Goal: Task Accomplishment & Management: Manage account settings

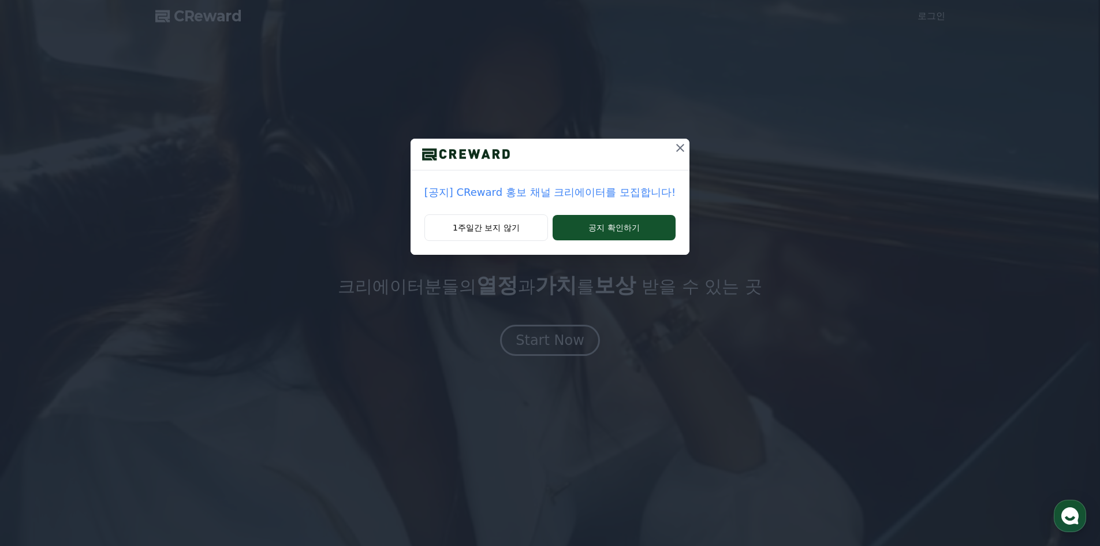
click at [678, 145] on icon at bounding box center [680, 148] width 14 height 14
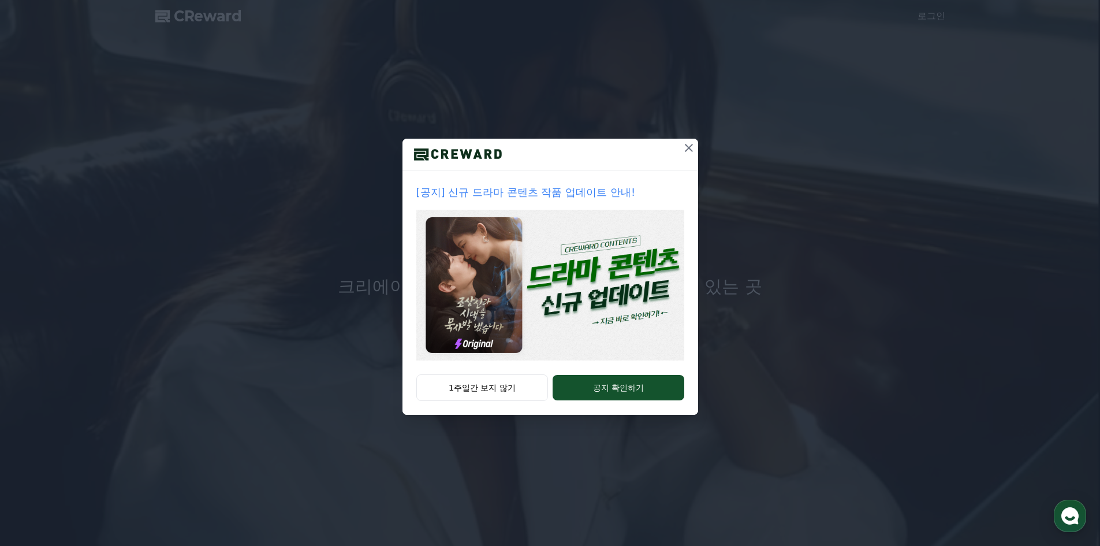
click at [688, 152] on icon at bounding box center [689, 148] width 14 height 14
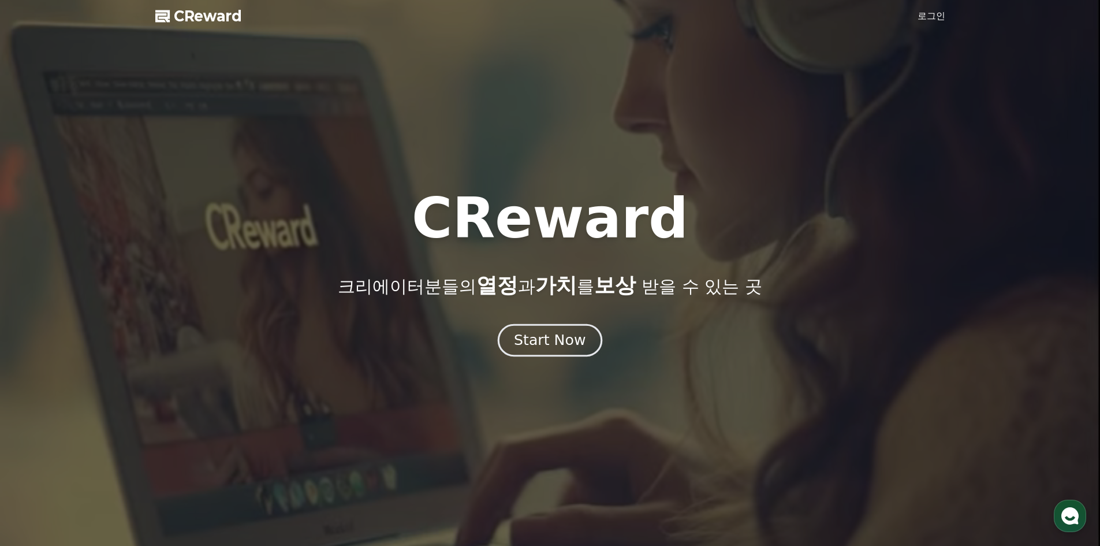
click at [555, 354] on button "Start Now" at bounding box center [550, 339] width 104 height 33
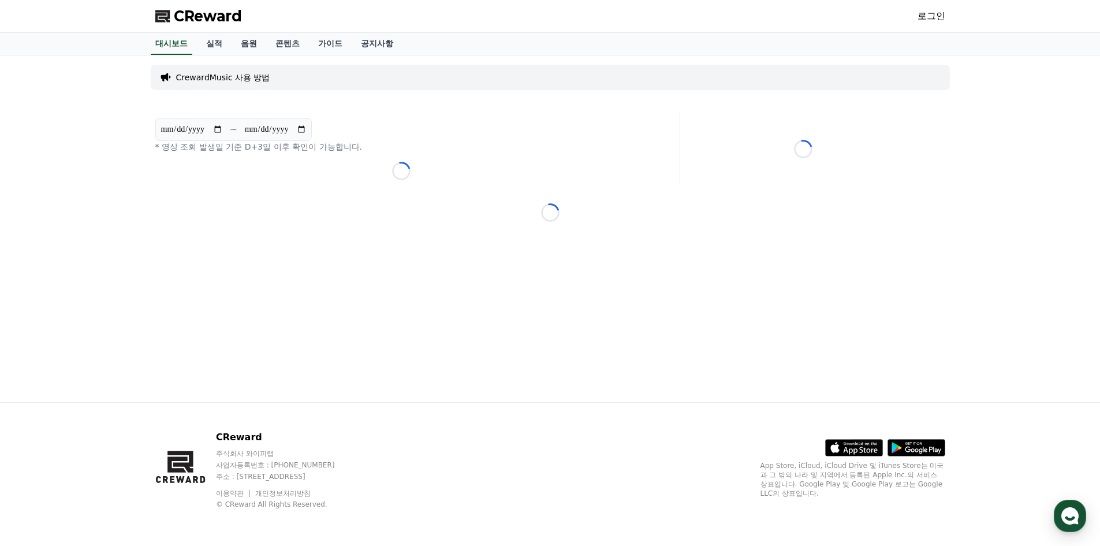
click at [915, 17] on div "CReward 로그인" at bounding box center [550, 16] width 808 height 32
click at [924, 14] on link "로그인" at bounding box center [931, 16] width 28 height 14
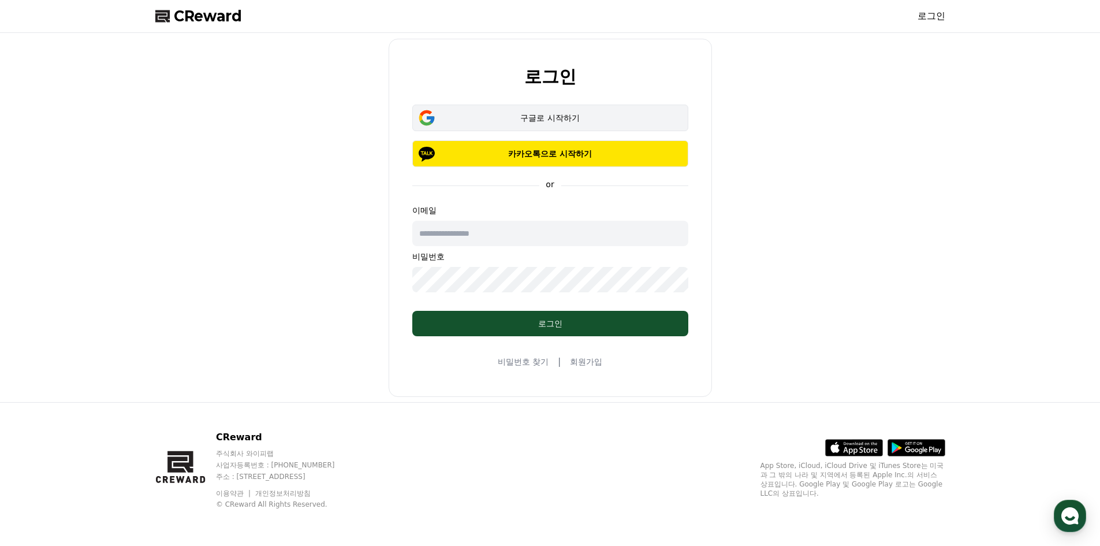
click at [568, 126] on button "구글로 시작하기" at bounding box center [550, 117] width 276 height 27
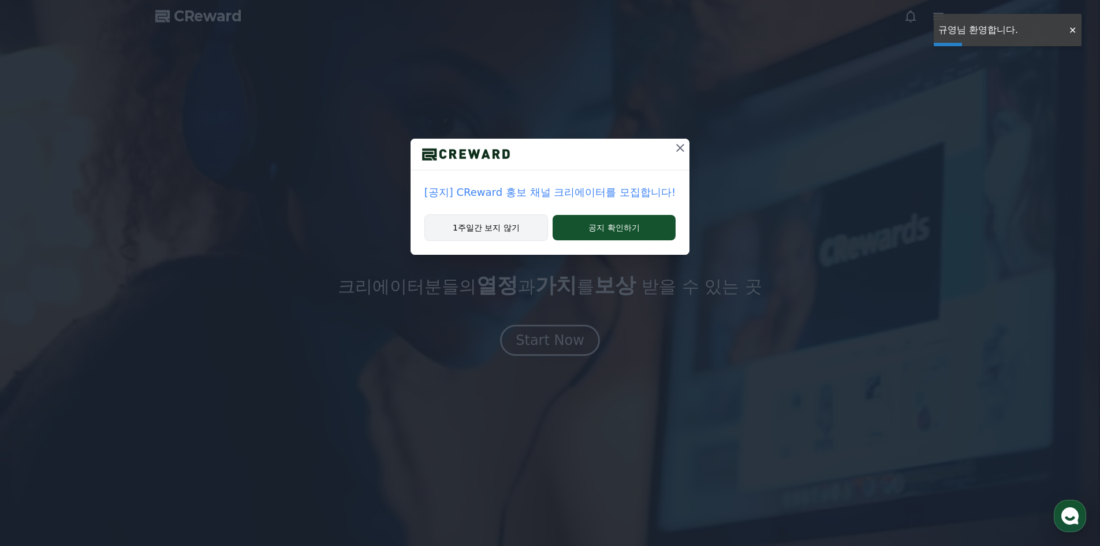
click at [520, 229] on button "1주일간 보지 않기" at bounding box center [486, 227] width 124 height 27
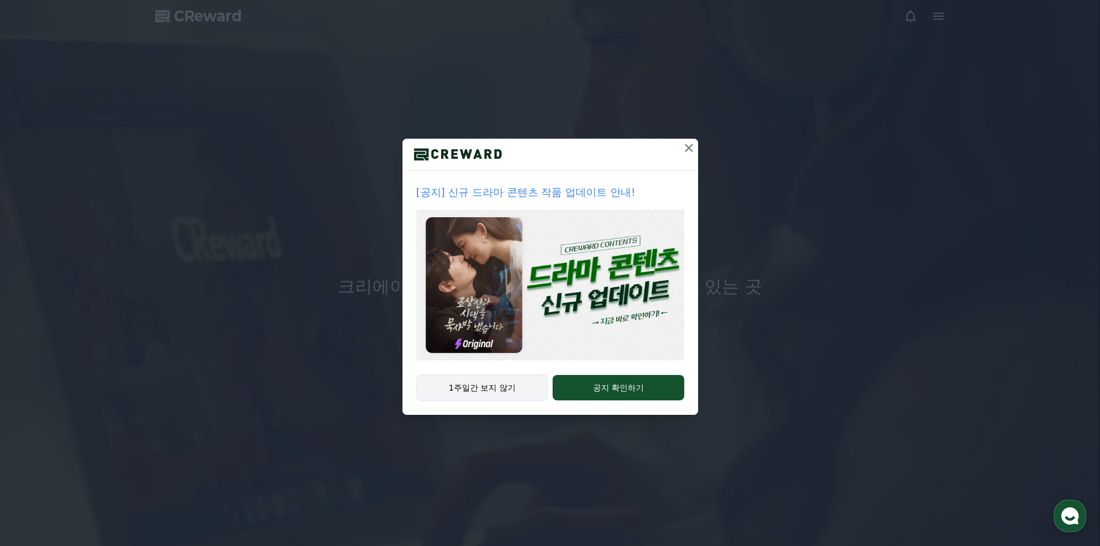
click at [492, 390] on button "1주일간 보지 않기" at bounding box center [482, 387] width 132 height 27
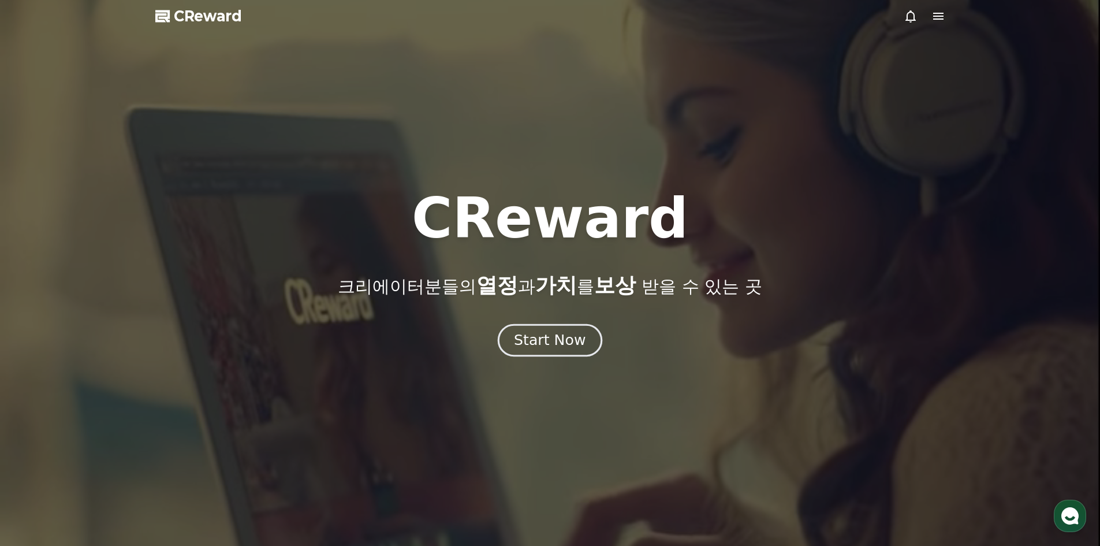
click at [547, 333] on div "Start Now" at bounding box center [550, 340] width 72 height 20
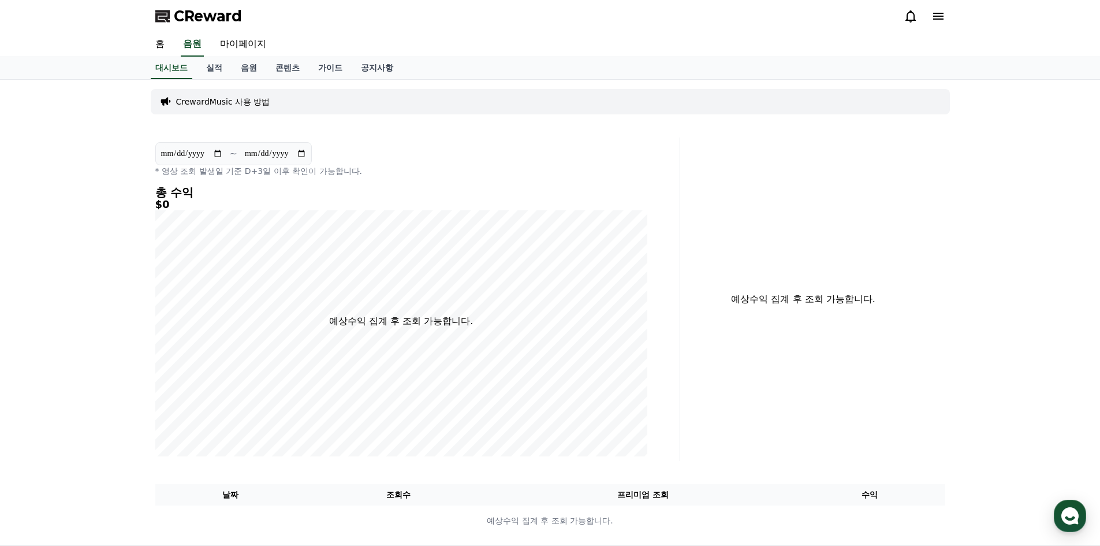
click at [331, 129] on div "**********" at bounding box center [550, 312] width 808 height 465
drag, startPoint x: 242, startPoint y: 9, endPoint x: 354, endPoint y: 33, distance: 113.9
click at [243, 10] on div "CReward" at bounding box center [550, 16] width 808 height 32
click at [269, 48] on link "마이페이지" at bounding box center [243, 44] width 65 height 24
click at [259, 47] on link "마이페이지" at bounding box center [243, 44] width 51 height 24
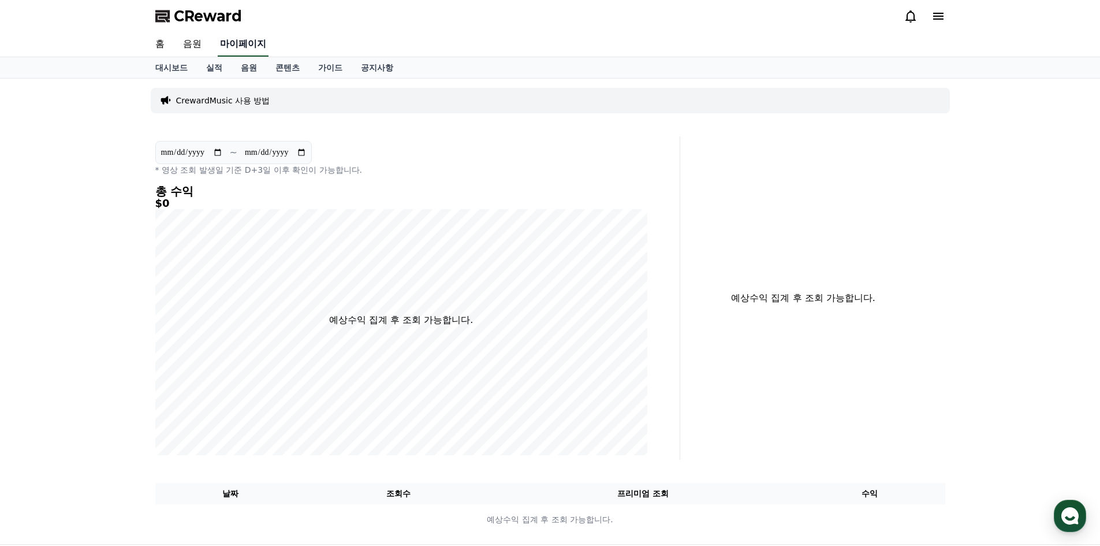
select select "**********"
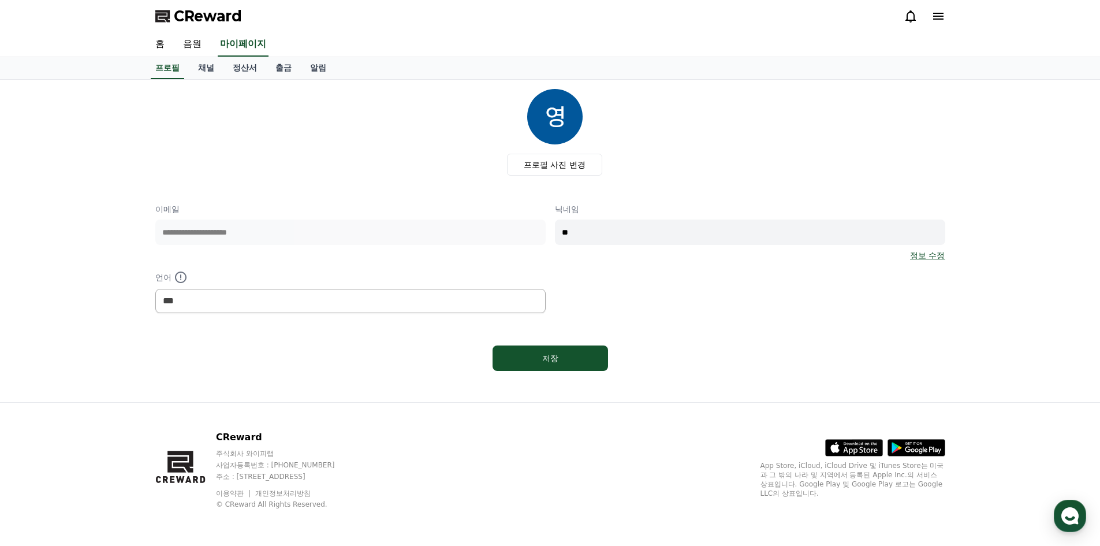
click at [942, 17] on icon at bounding box center [938, 16] width 10 height 7
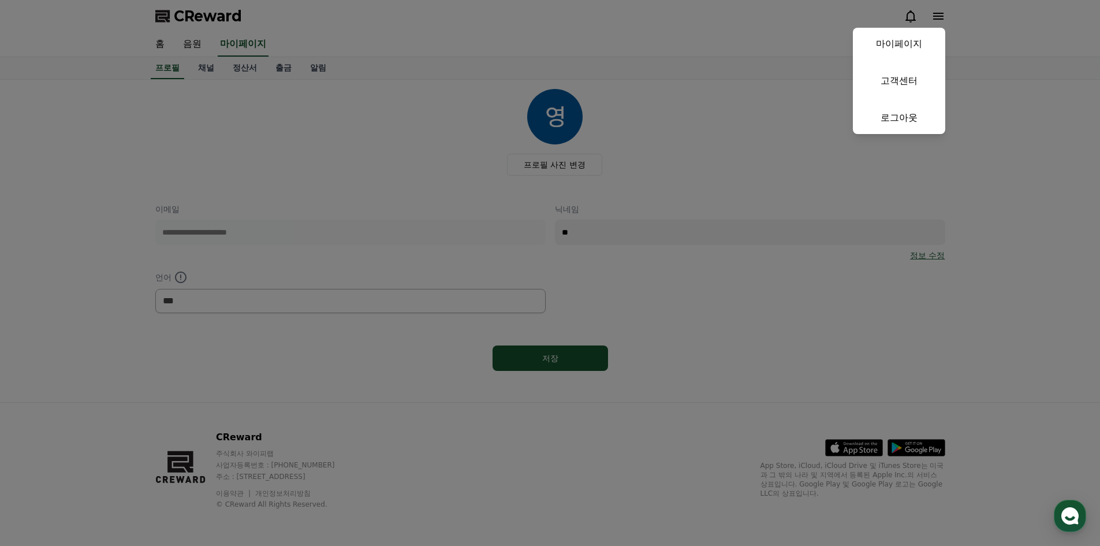
click at [909, 42] on link "마이페이지" at bounding box center [899, 44] width 92 height 32
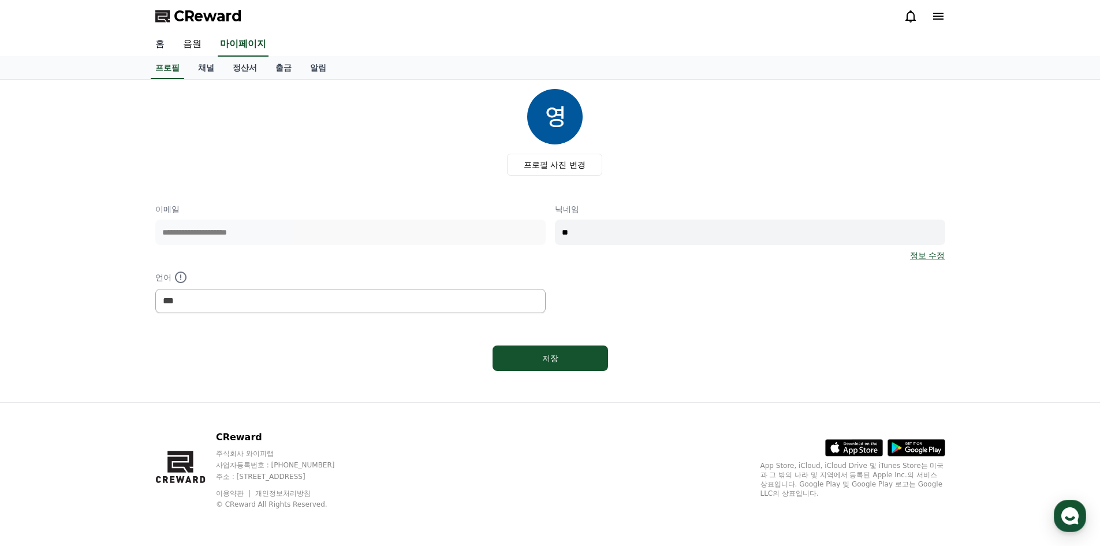
click at [156, 41] on link "홈" at bounding box center [160, 44] width 28 height 24
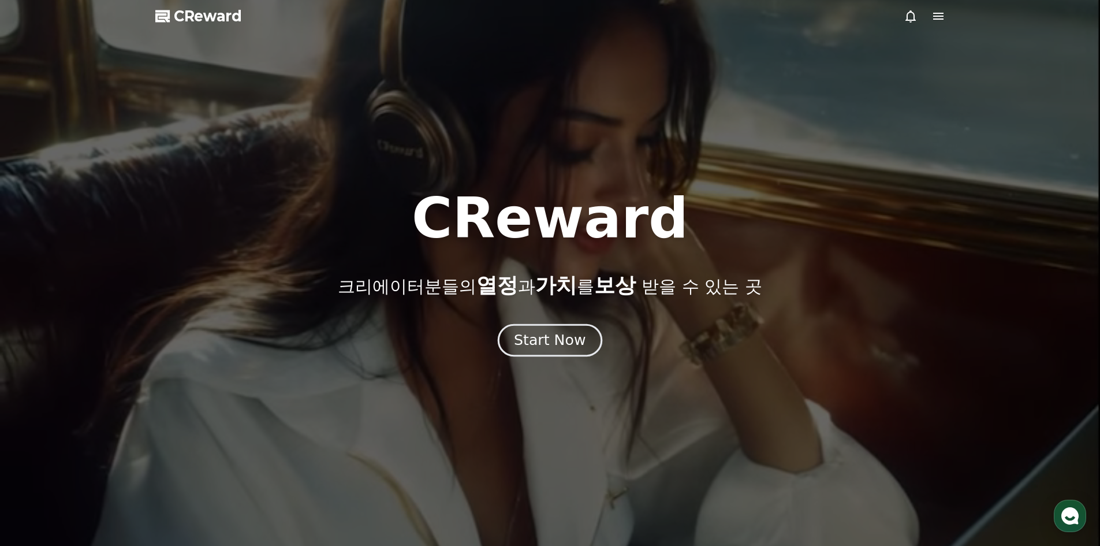
click at [563, 349] on div "Start Now" at bounding box center [550, 340] width 72 height 20
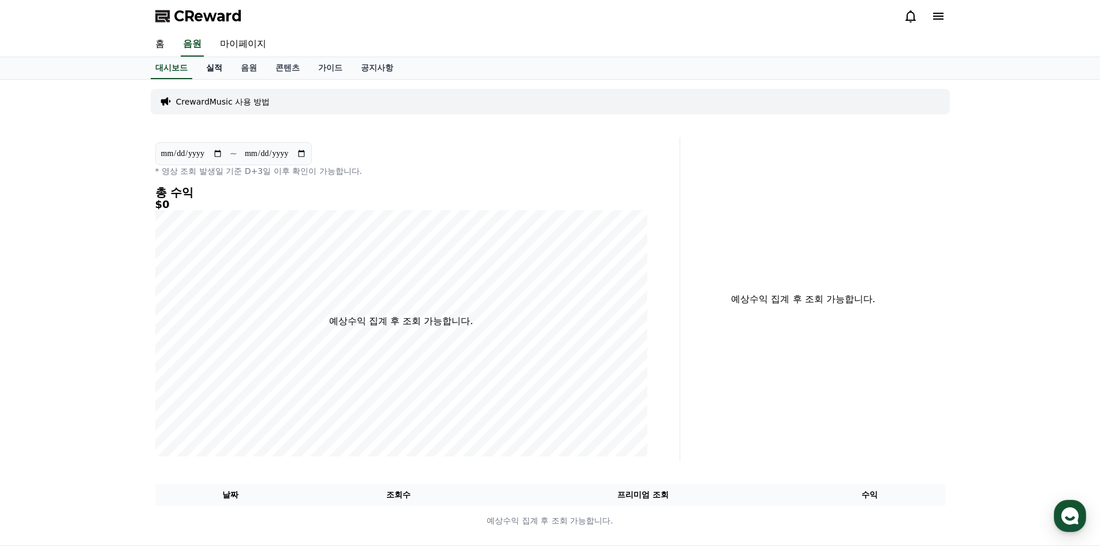
click at [215, 68] on link "실적" at bounding box center [214, 68] width 35 height 22
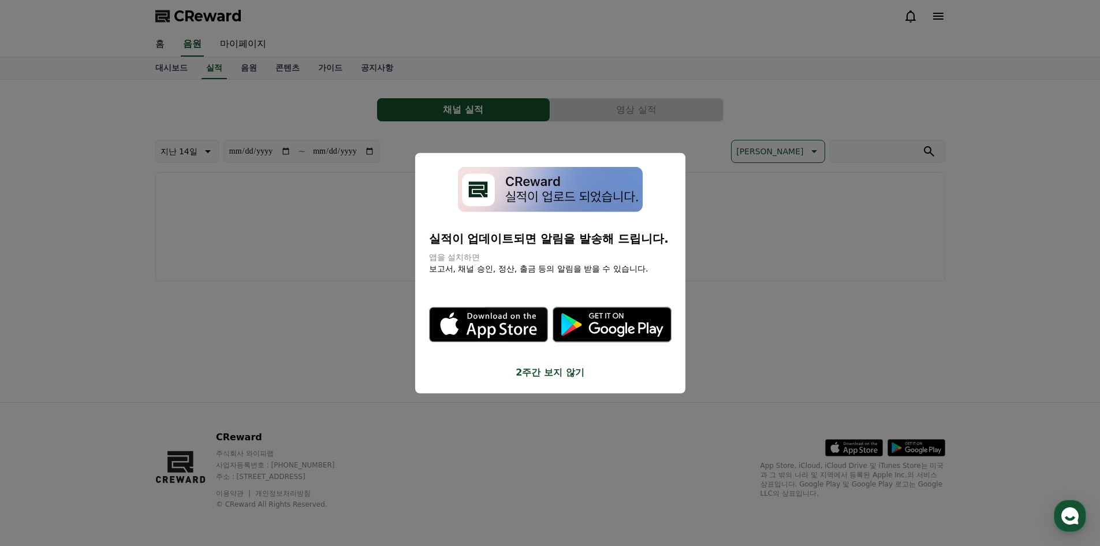
click at [248, 65] on button "close modal" at bounding box center [550, 273] width 1100 height 546
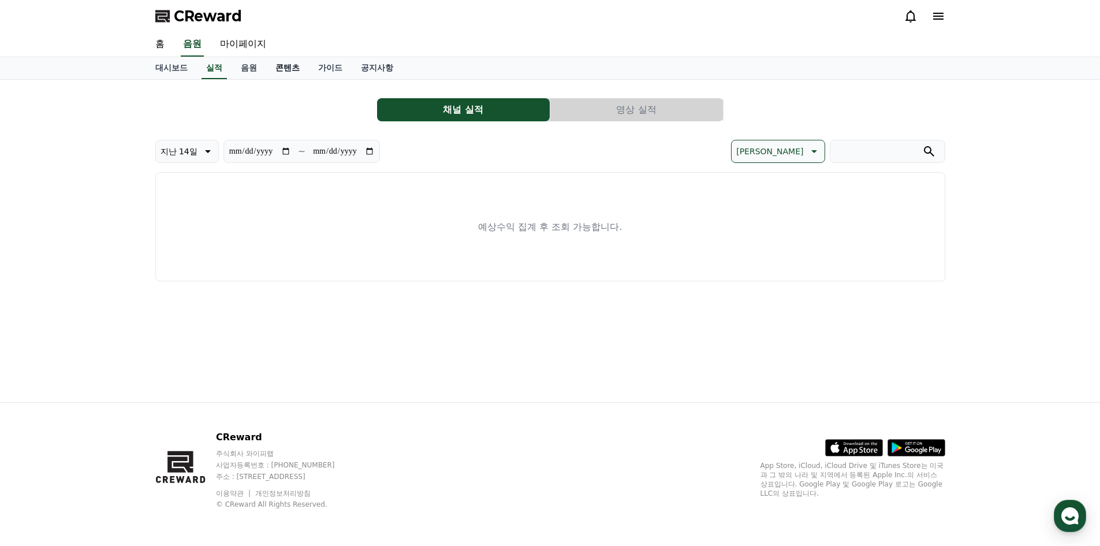
click at [283, 63] on link "콘텐츠" at bounding box center [287, 68] width 43 height 22
click at [252, 69] on link "음원" at bounding box center [248, 68] width 35 height 22
click at [211, 64] on link "실적" at bounding box center [214, 68] width 35 height 22
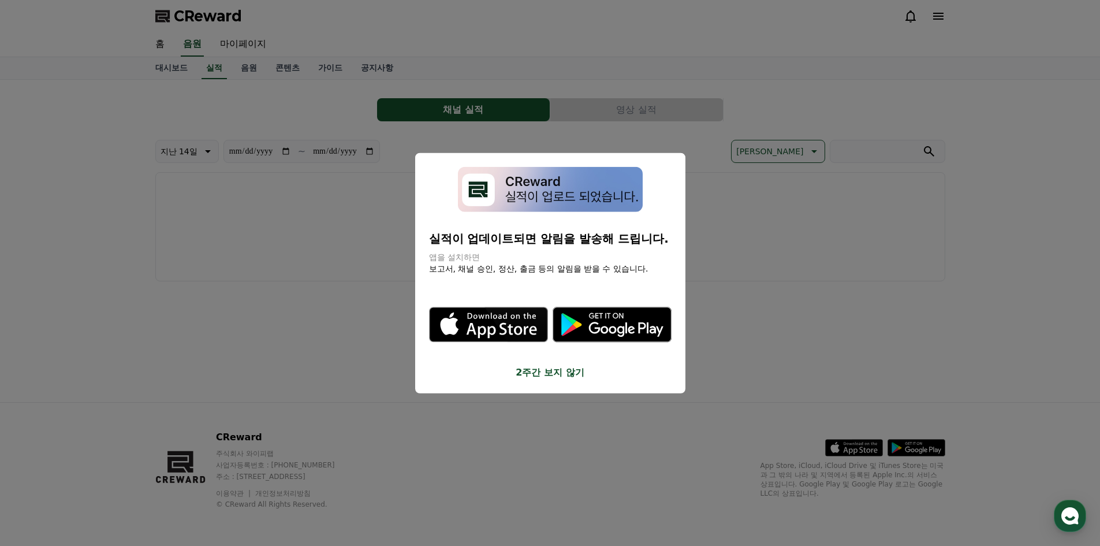
click at [537, 368] on button "2주간 보지 않기" at bounding box center [550, 372] width 242 height 14
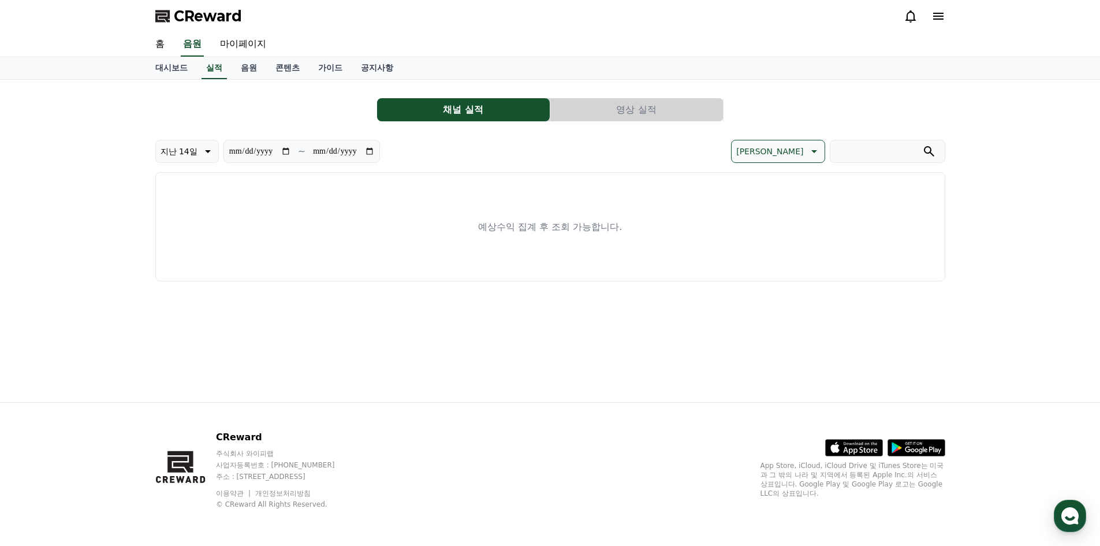
click at [619, 114] on button "영상 실적" at bounding box center [636, 109] width 173 height 23
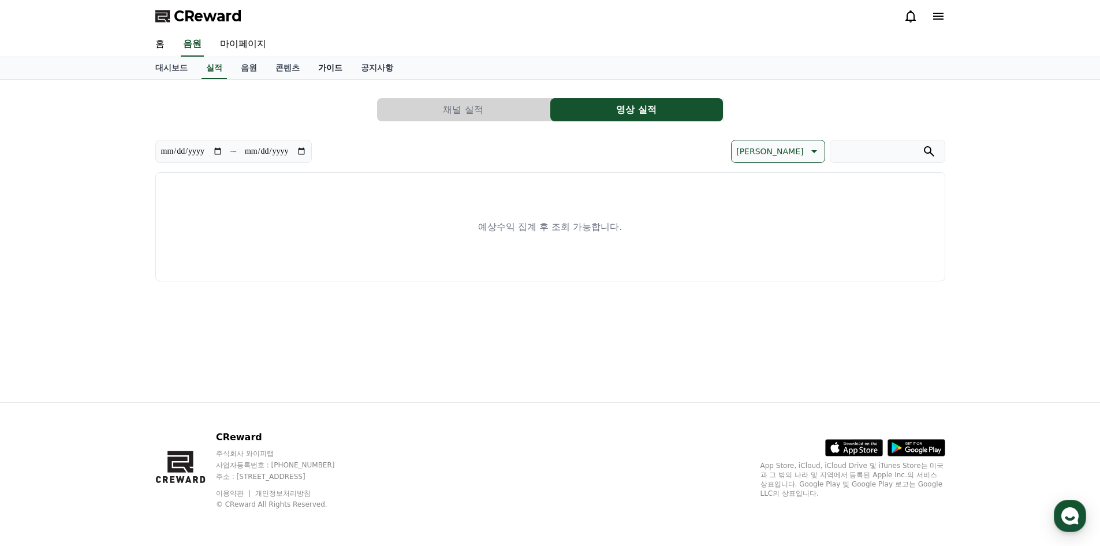
click at [329, 64] on link "가이드" at bounding box center [330, 68] width 43 height 22
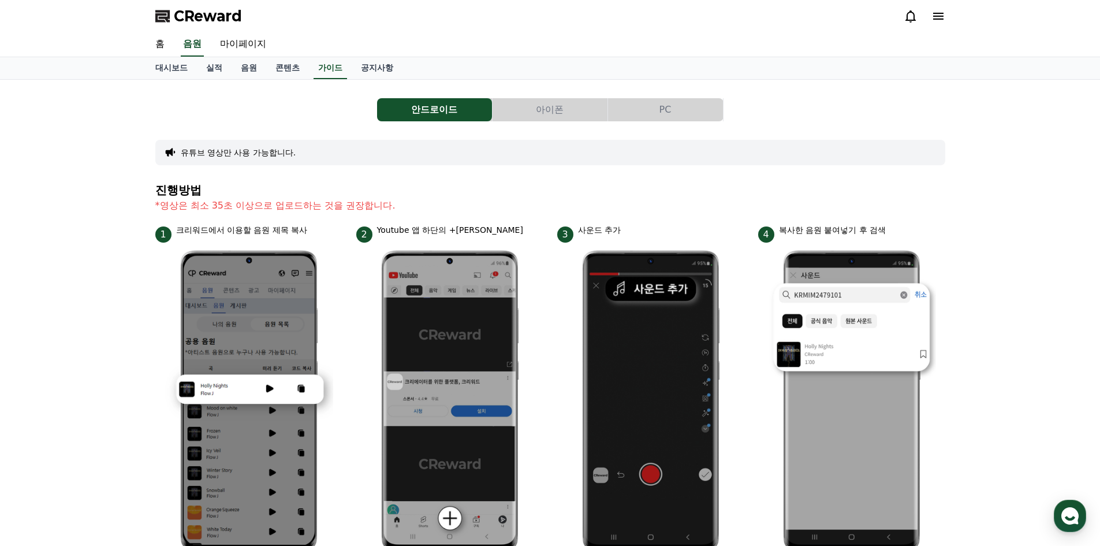
click at [940, 19] on icon at bounding box center [938, 16] width 10 height 7
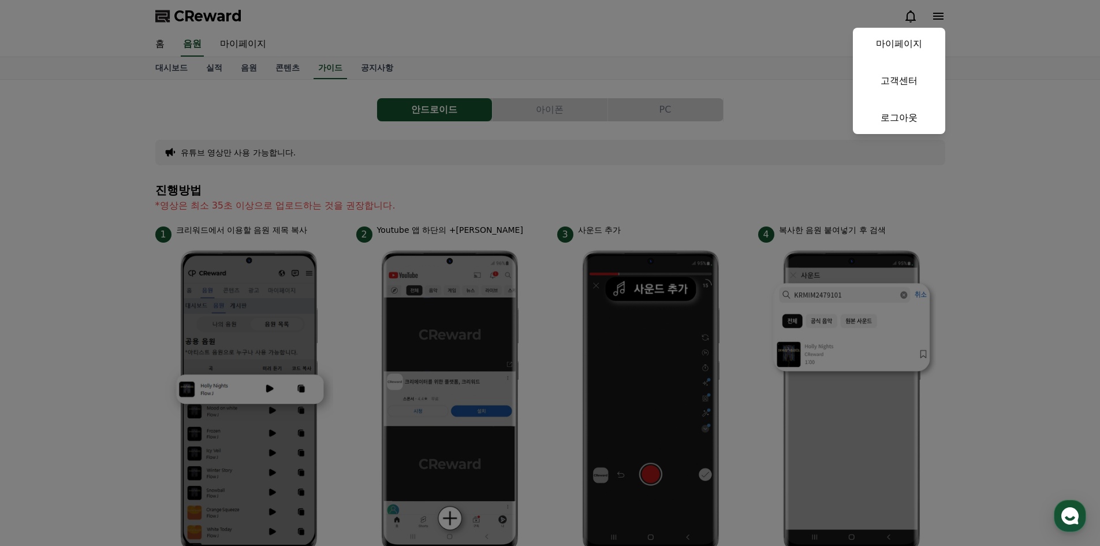
click at [928, 38] on link "마이페이지" at bounding box center [899, 44] width 92 height 32
select select "**********"
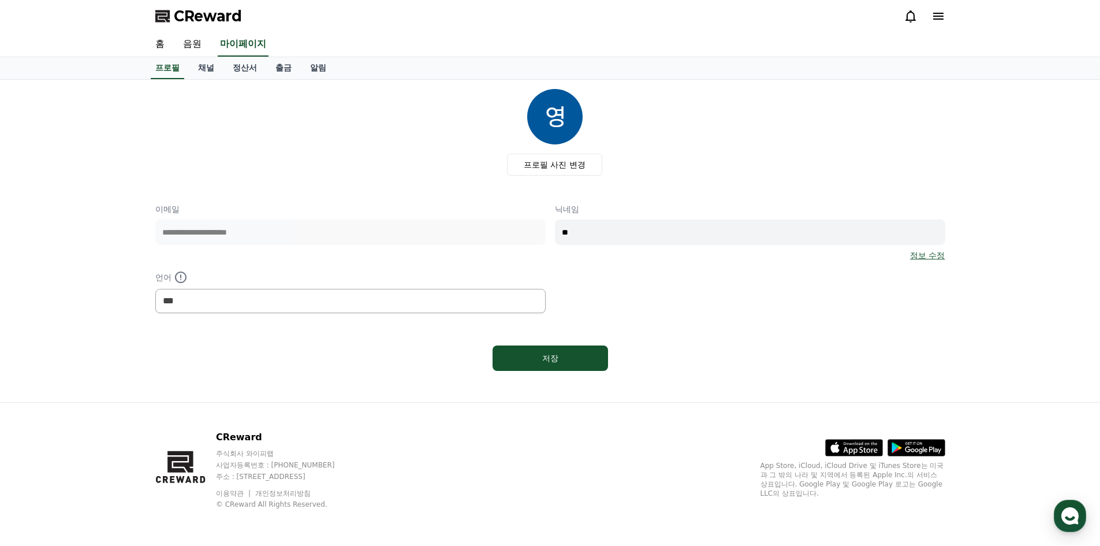
click at [563, 114] on img at bounding box center [554, 116] width 55 height 55
click at [769, 237] on input "**" at bounding box center [750, 231] width 390 height 25
drag, startPoint x: 710, startPoint y: 292, endPoint x: 688, endPoint y: 287, distance: 22.4
click at [709, 292] on div "**********" at bounding box center [550, 258] width 790 height 110
click at [269, 137] on div "프로필 사진 변경" at bounding box center [555, 132] width 781 height 87
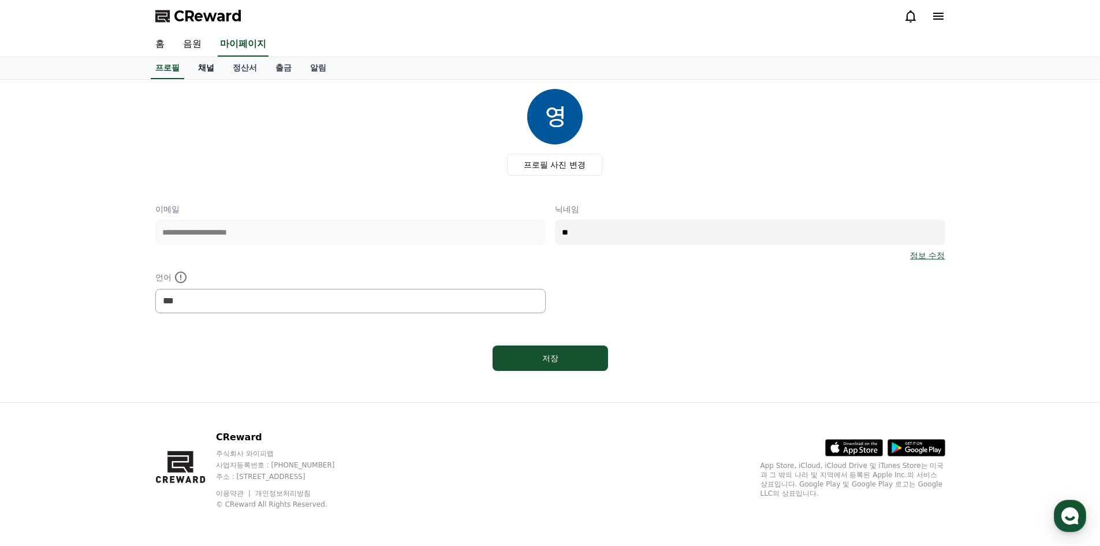
click at [210, 70] on link "채널" at bounding box center [206, 68] width 35 height 22
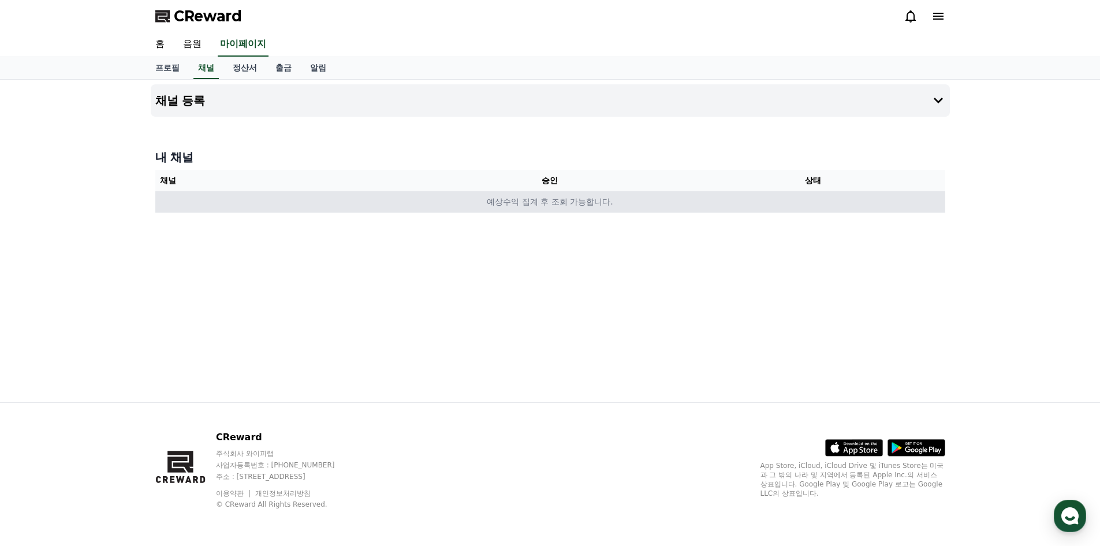
click at [524, 198] on td "예상수익 집계 후 조회 가능합니다." at bounding box center [550, 201] width 790 height 21
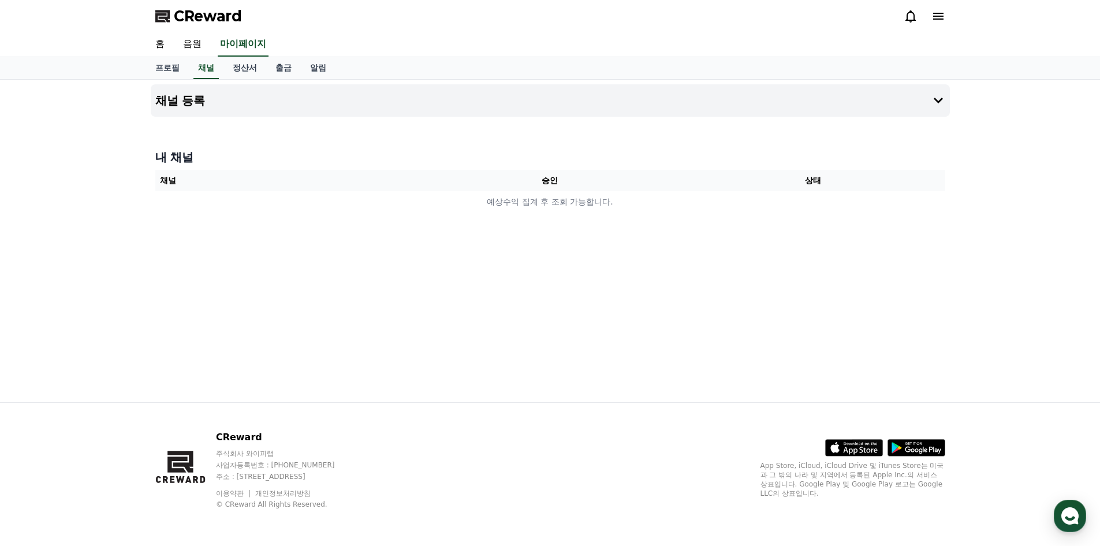
click at [498, 186] on th "승인" at bounding box center [549, 180] width 263 height 21
click at [291, 107] on button "채널 등록" at bounding box center [550, 100] width 799 height 32
